Goal: Complete application form: Complete application form

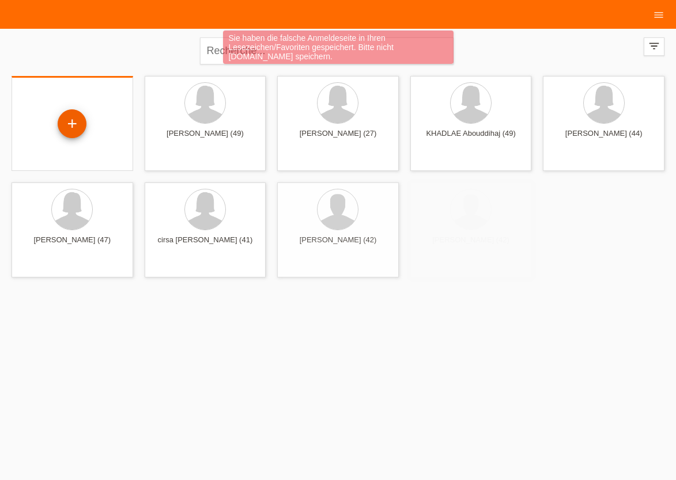
click at [73, 124] on div "+" at bounding box center [72, 123] width 29 height 29
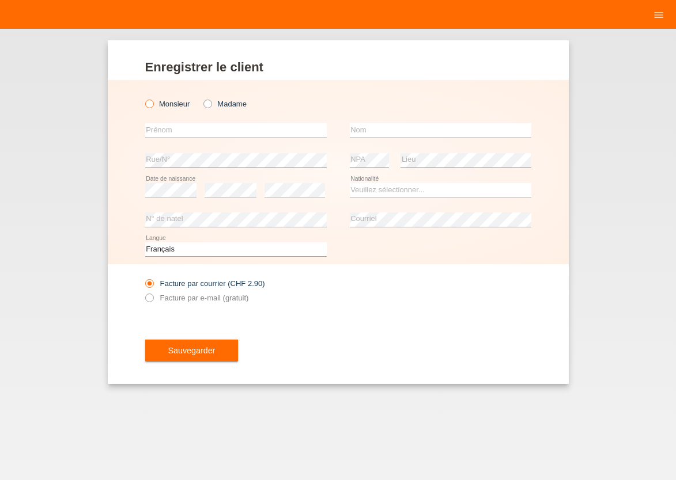
click at [143, 98] on icon at bounding box center [143, 98] width 0 height 0
click at [149, 104] on input "Monsieur" at bounding box center [148, 103] width 7 height 7
radio input "true"
click at [164, 134] on input "text" at bounding box center [235, 130] width 181 height 14
type input "[PERSON_NAME]"
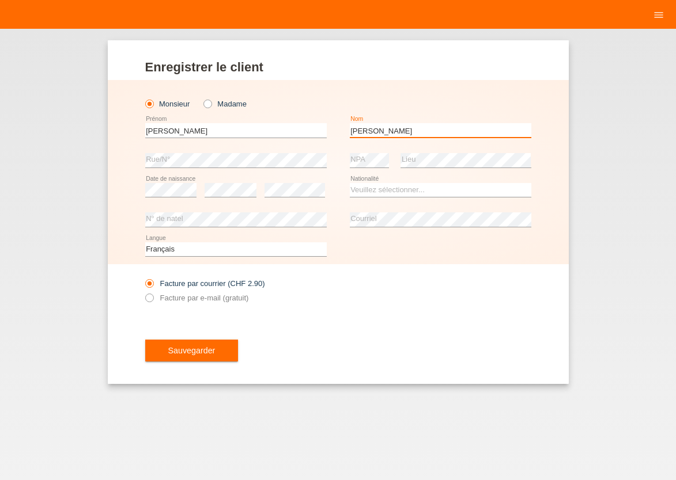
type input "[PERSON_NAME]"
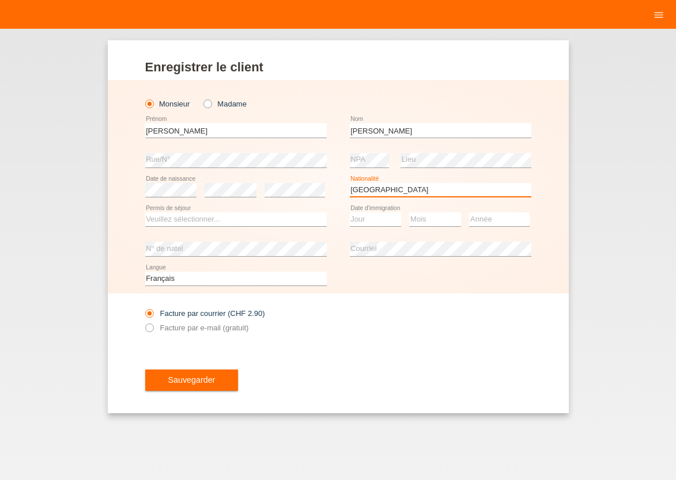
click at [350, 183] on select "Veuillez sélectionner... Suisse Allemagne Autriche Liechtenstein ------------ A…" at bounding box center [440, 190] width 181 height 14
select select "PT"
click at [0, 0] on option "Portugal" at bounding box center [0, 0] width 0 height 0
click at [145, 213] on select "Veuillez sélectionner... C B B - Statut de réfugié Autre" at bounding box center [235, 220] width 181 height 14
select select "C"
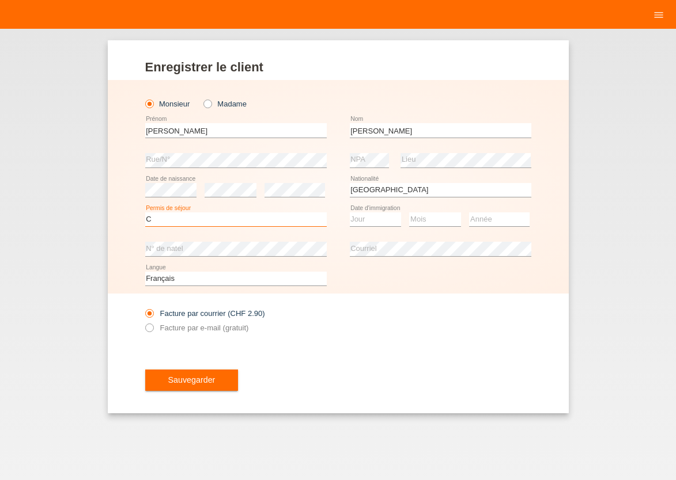
click at [0, 0] on option "C" at bounding box center [0, 0] width 0 height 0
click at [350, 213] on select "Jour 01 02 03 04 05 06 07 08 09 10 11" at bounding box center [376, 220] width 52 height 14
select select "01"
click at [0, 0] on option "01" at bounding box center [0, 0] width 0 height 0
select select "11"
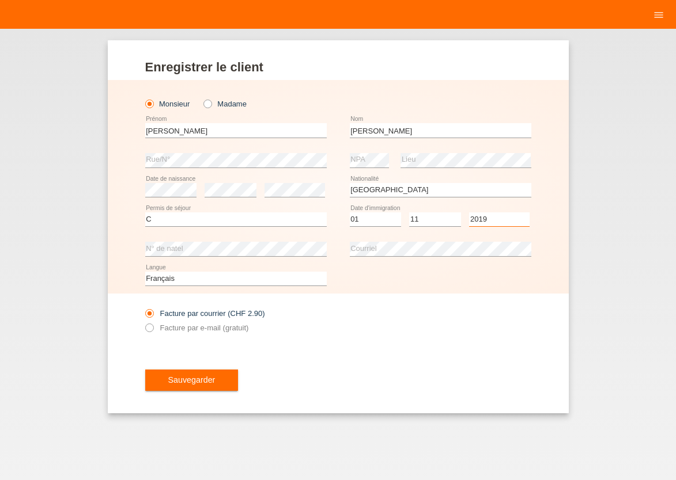
select select "2011"
click at [143, 321] on icon at bounding box center [143, 321] width 0 height 0
click at [150, 332] on input "Facture par e-mail (gratuit)" at bounding box center [148, 331] width 7 height 14
radio input "true"
click at [186, 382] on span "Sauvegarder" at bounding box center [191, 380] width 47 height 9
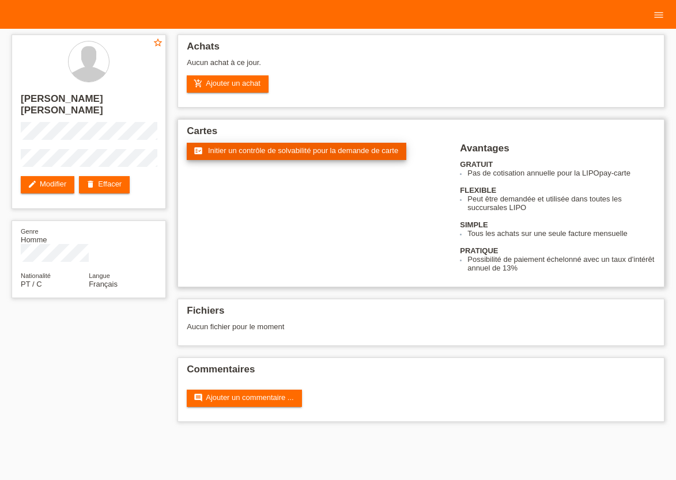
click at [266, 147] on link "fact_check Initier un contrôle de solvabilité pour la demande de carte" at bounding box center [296, 151] width 219 height 17
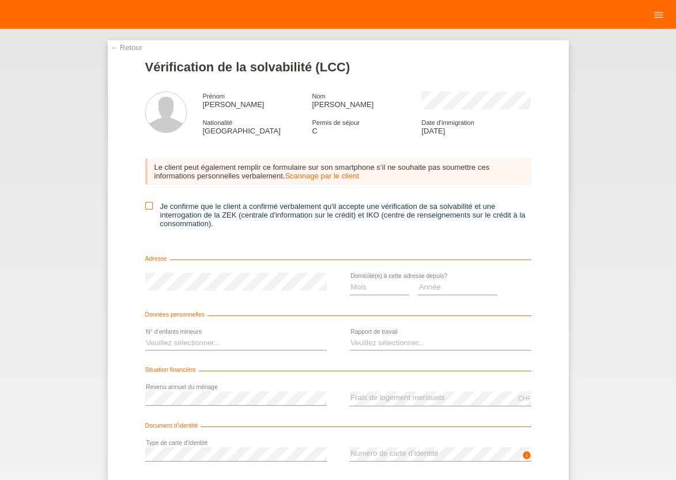
click at [145, 209] on icon at bounding box center [148, 205] width 7 height 7
click at [145, 209] on input "Je confirme que le client a confirmé verbalement qu'il accepte une vérification…" at bounding box center [148, 205] width 7 height 7
checkbox input "true"
click at [350, 281] on select "Mois 01 02 03 04 05 06 07 08 09 10" at bounding box center [380, 288] width 60 height 14
select select "05"
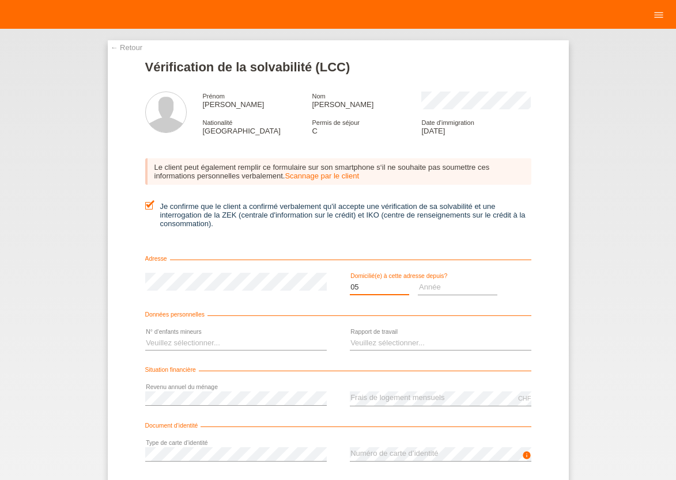
click at [0, 0] on option "05" at bounding box center [0, 0] width 0 height 0
click at [418, 281] on select "Année 2025 2024 2023 2022 2021 2020 2019 2018 2017 2016 2015 2014 2013 2012 201…" at bounding box center [457, 288] width 79 height 14
select select "2011"
click at [0, 0] on option "2011" at bounding box center [0, 0] width 0 height 0
click at [495, 314] on form "Vérification de la solvabilité (LCC) Prénom FERNANDO Nom SALDANHA BARTOLOMEU Na…" at bounding box center [338, 298] width 386 height 476
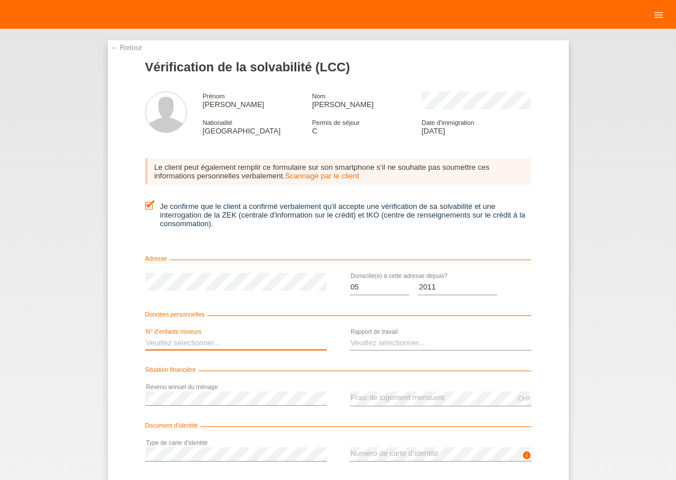
click at [145, 336] on select "Veuillez sélectionner... 0 1 2 3 4 5 6 7 8 9" at bounding box center [235, 343] width 181 height 14
select select "0"
click at [0, 0] on option "0" at bounding box center [0, 0] width 0 height 0
click at [350, 336] on select "Veuillez sélectionner... A durée indéterminée A durée déterminée Apprenti/étudi…" at bounding box center [440, 343] width 181 height 14
select select "UNLIMITED"
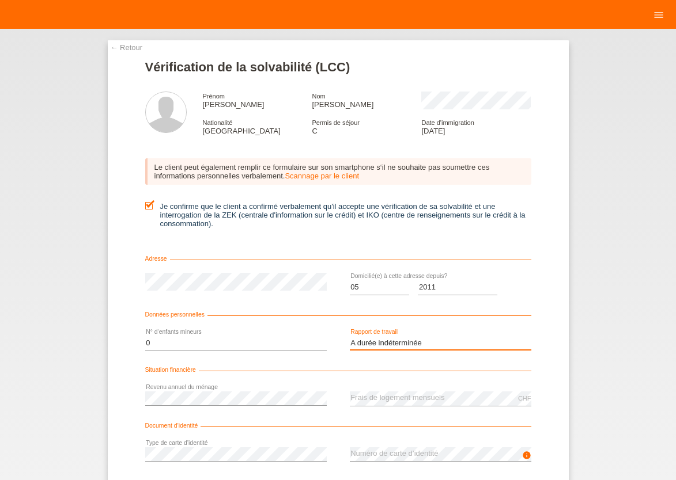
click at [0, 0] on option "A durée indéterminée" at bounding box center [0, 0] width 0 height 0
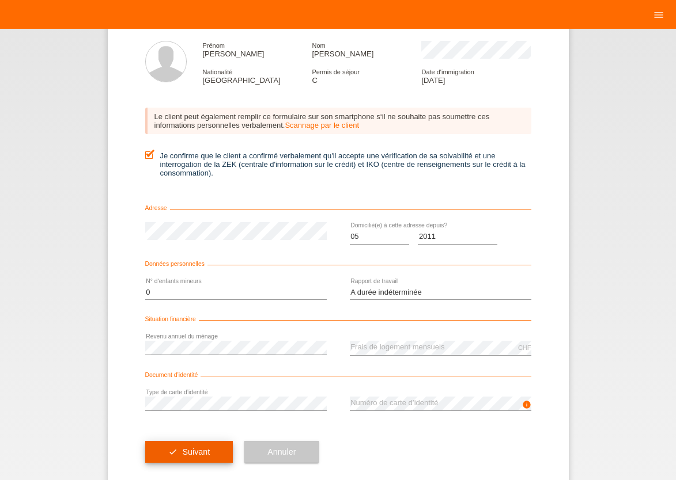
click at [175, 453] on button "check Suivant" at bounding box center [189, 452] width 88 height 22
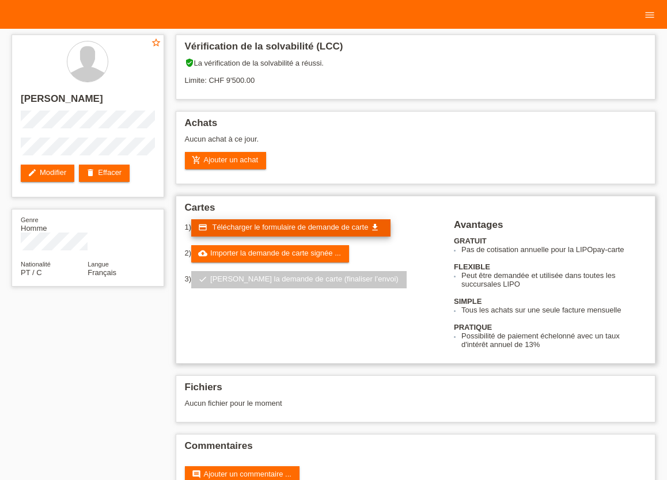
click at [264, 232] on span "Télécharger le formulaire de demande de carte" at bounding box center [290, 227] width 156 height 9
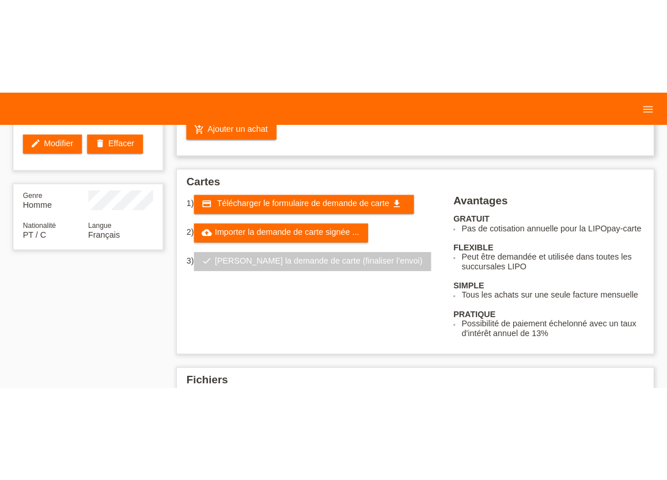
scroll to position [33, 0]
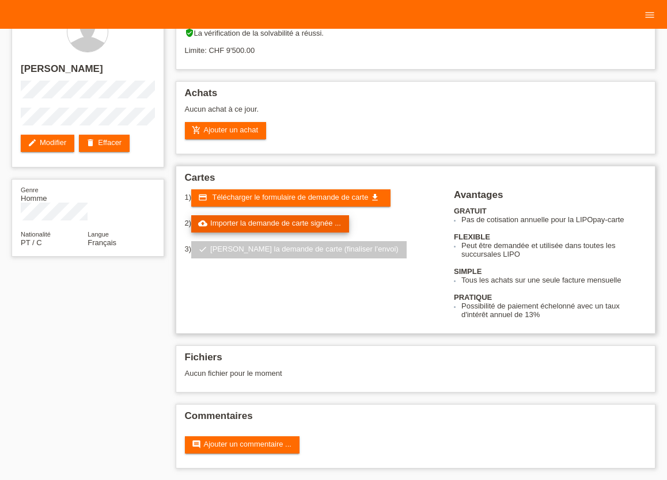
click at [245, 225] on link "cloud_upload Importer la demande de carte signée ..." at bounding box center [270, 223] width 158 height 17
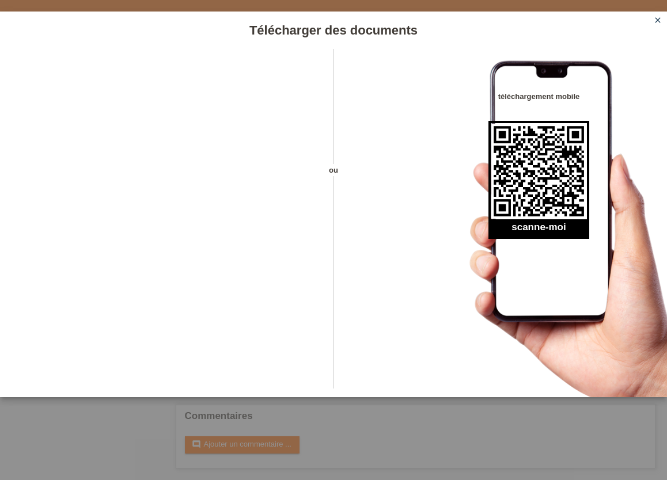
click at [656, 22] on icon "close" at bounding box center [657, 20] width 9 height 9
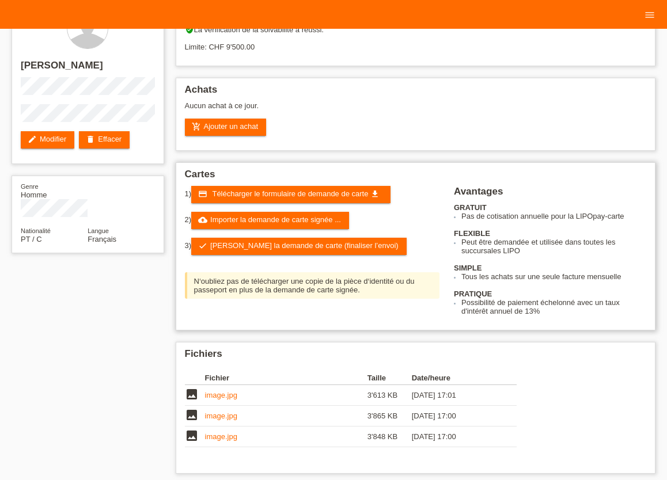
scroll to position [34, 0]
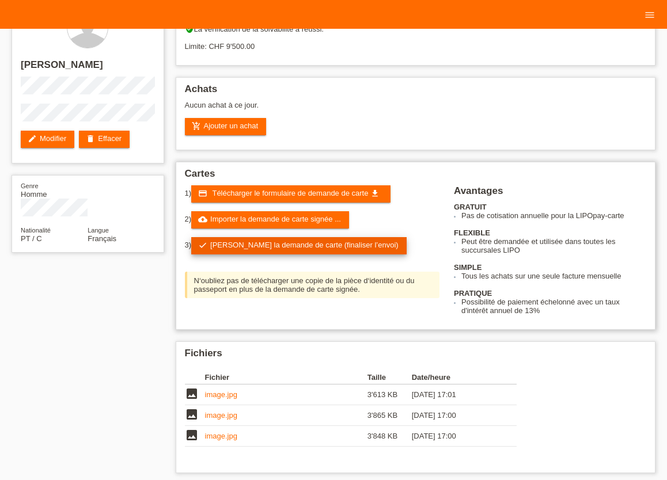
click at [266, 247] on link "check Soumettre la demande de carte (finaliser l’envoi)" at bounding box center [298, 245] width 215 height 17
